Goal: Task Accomplishment & Management: Manage account settings

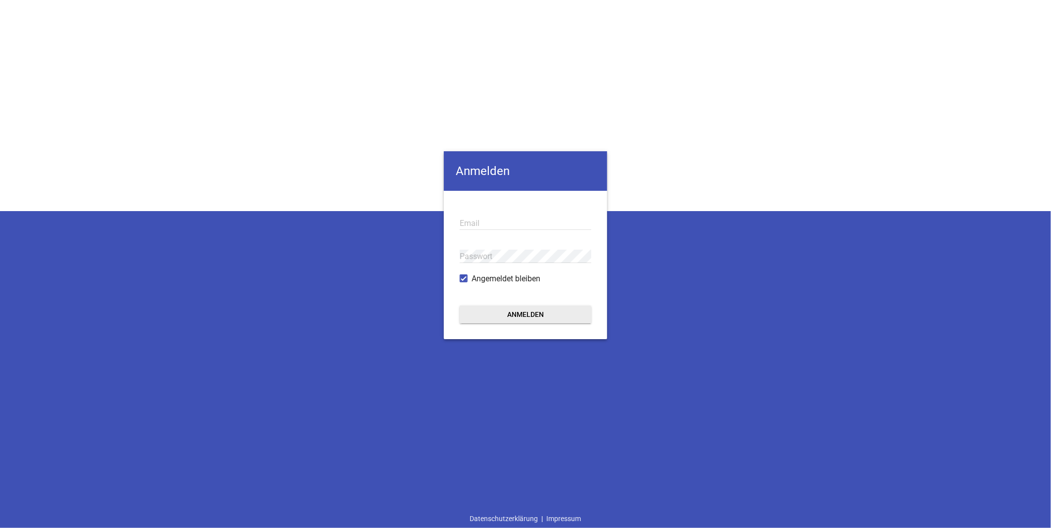
type input "[EMAIL_ADDRESS][DOMAIN_NAME]"
click at [530, 316] on button "Anmelden" at bounding box center [526, 315] width 132 height 18
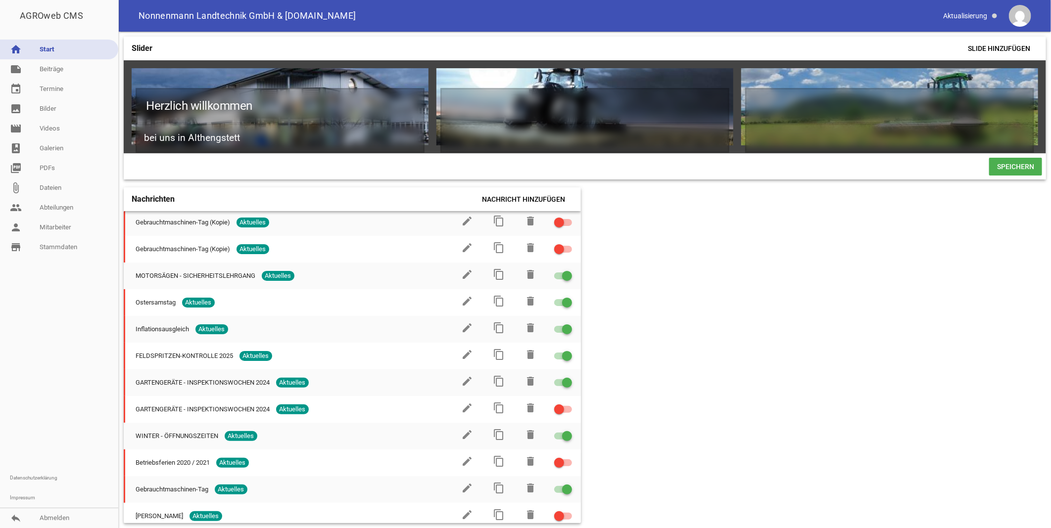
scroll to position [165, 0]
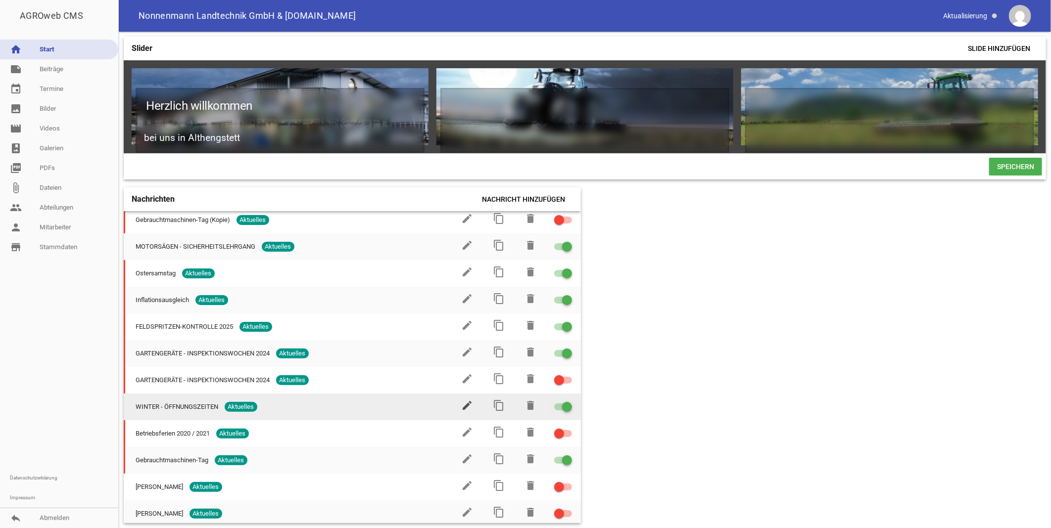
click at [461, 403] on icon "edit" at bounding box center [467, 406] width 12 height 12
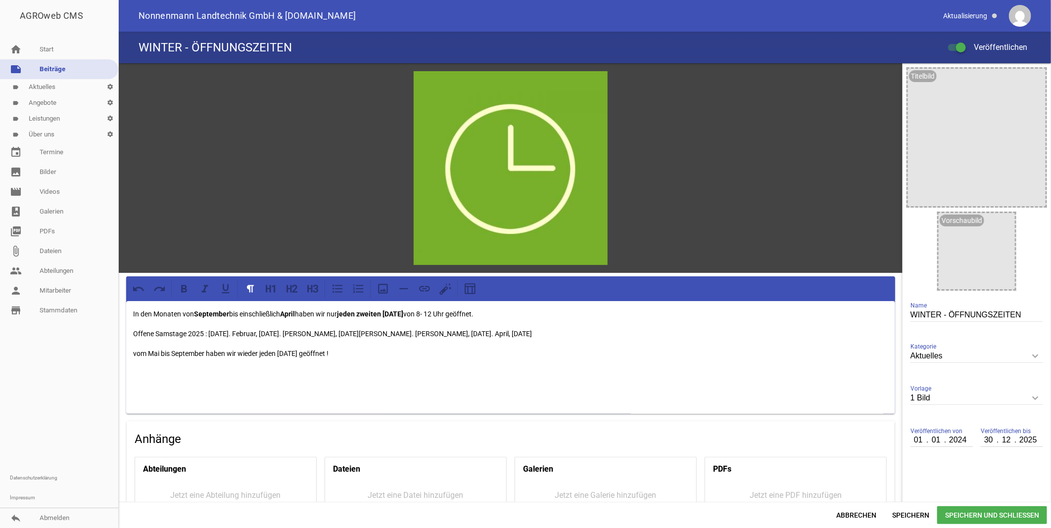
click at [211, 334] on p "Offene Samstage 2025 : [DATE]. Februar, [DATE]. [PERSON_NAME], [DATE][PERSON_NA…" at bounding box center [510, 334] width 755 height 12
click at [229, 313] on strong "September" at bounding box center [211, 314] width 35 height 8
click at [174, 350] on p "vom Mai bis September haben wir wieder jeden [DATE] geöffnet !" at bounding box center [510, 354] width 755 height 12
click at [228, 312] on strong "September" at bounding box center [211, 314] width 35 height 8
click at [257, 334] on p "Offene Samstage 2025 :" at bounding box center [510, 334] width 755 height 12
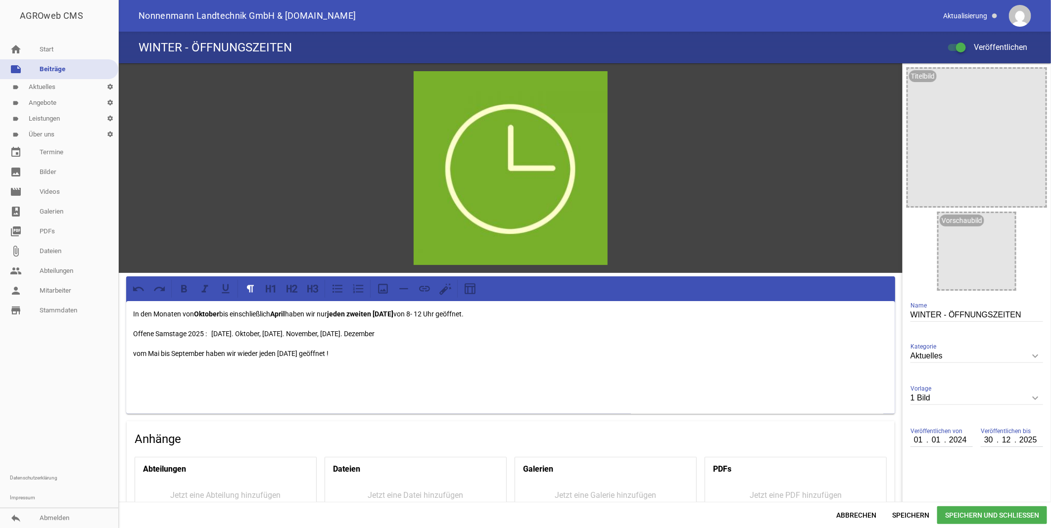
click at [250, 332] on p "Offene Samstage 2025 : [DATE]. Oktober, [DATE]. November, [DATE]. Dezember" at bounding box center [510, 334] width 755 height 12
click at [292, 330] on p "Offene Samstage 2025 : [DATE]. Oktober, [DATE]. November, [DATE]. Dezember" at bounding box center [510, 334] width 755 height 12
click at [338, 331] on p "Offene Samstage 2025 : [DATE]. Oktober, [DATE]. November, [DATE]. Dezember" at bounding box center [510, 334] width 755 height 12
click at [387, 331] on p "Offene Samstage 2025 : [DATE]. Oktober, [DATE]. November, [DATE]. Dezember" at bounding box center [510, 334] width 755 height 12
click at [432, 331] on p "Offene Samstage 2025 : [DATE]. Oktober, [DATE]. November, [DATE]. Dezember" at bounding box center [510, 334] width 755 height 12
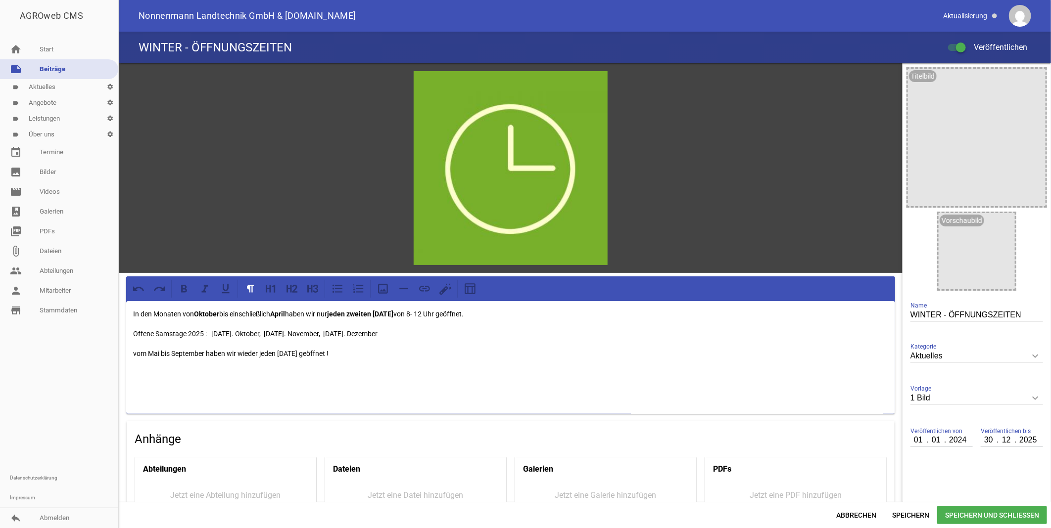
click at [1020, 513] on span "Speichern und Schließen" at bounding box center [992, 516] width 110 height 18
